Goal: Task Accomplishment & Management: Complete application form

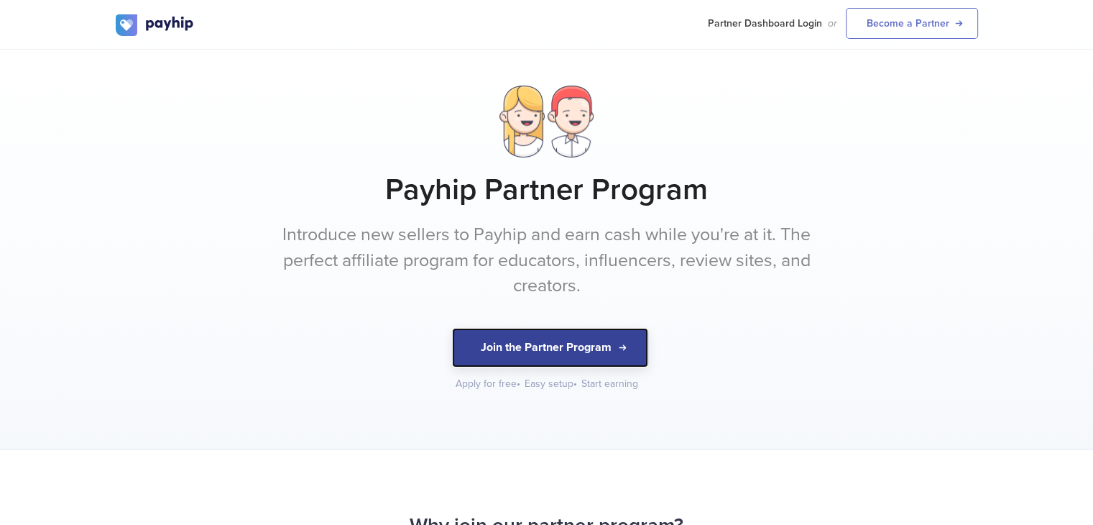
click at [630, 339] on button "Join the Partner Program" at bounding box center [550, 348] width 196 height 40
click at [487, 331] on button "Join the Partner Program" at bounding box center [550, 348] width 196 height 40
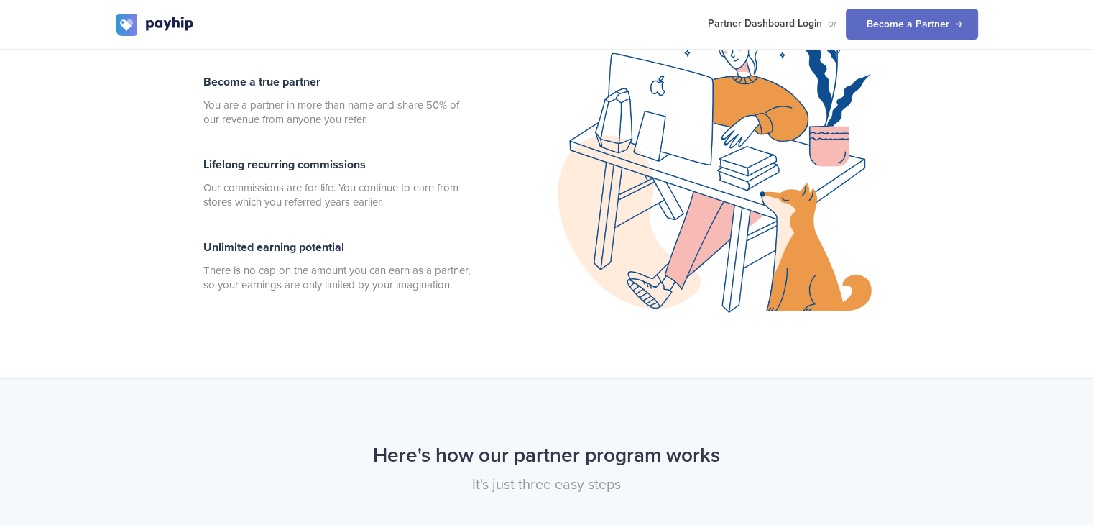
scroll to position [630, 0]
click at [789, 34] on link "Partner Dashboard Login" at bounding box center [765, 23] width 114 height 47
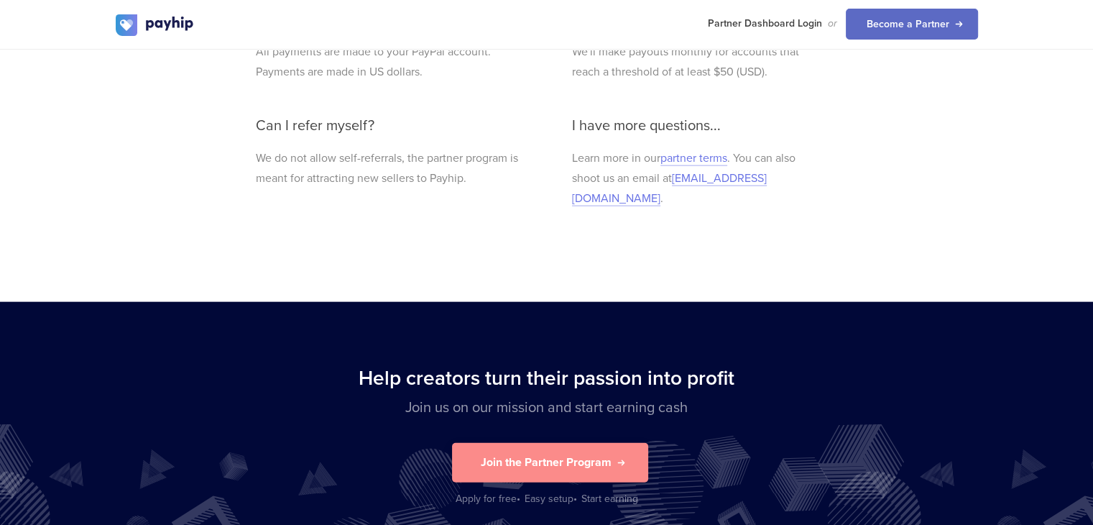
scroll to position [3290, 0]
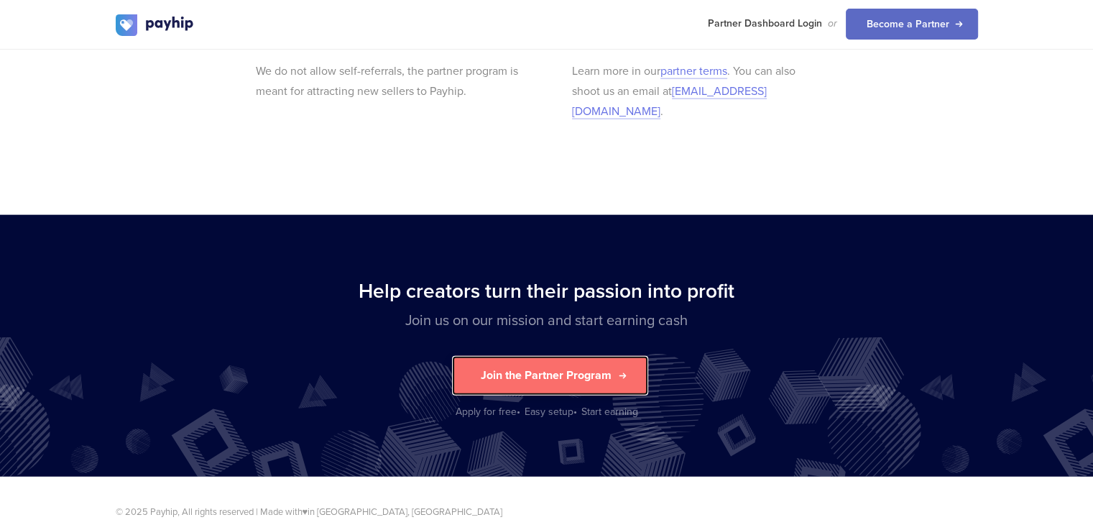
click at [546, 367] on button "Join the Partner Program" at bounding box center [550, 376] width 196 height 40
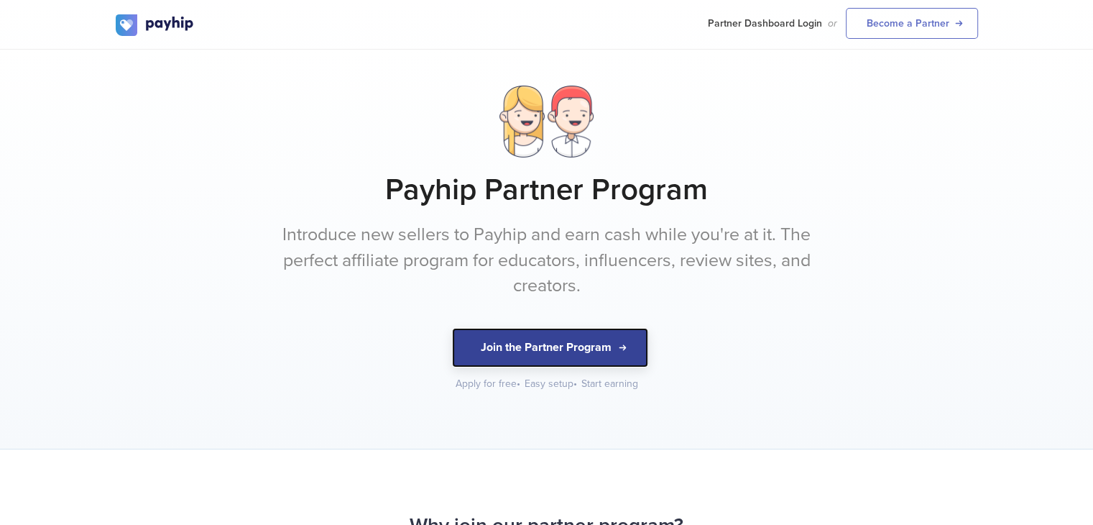
click at [620, 336] on button "Join the Partner Program" at bounding box center [550, 348] width 196 height 40
click at [552, 345] on button "Join the Partner Program" at bounding box center [550, 348] width 196 height 40
